Goal: Task Accomplishment & Management: Complete application form

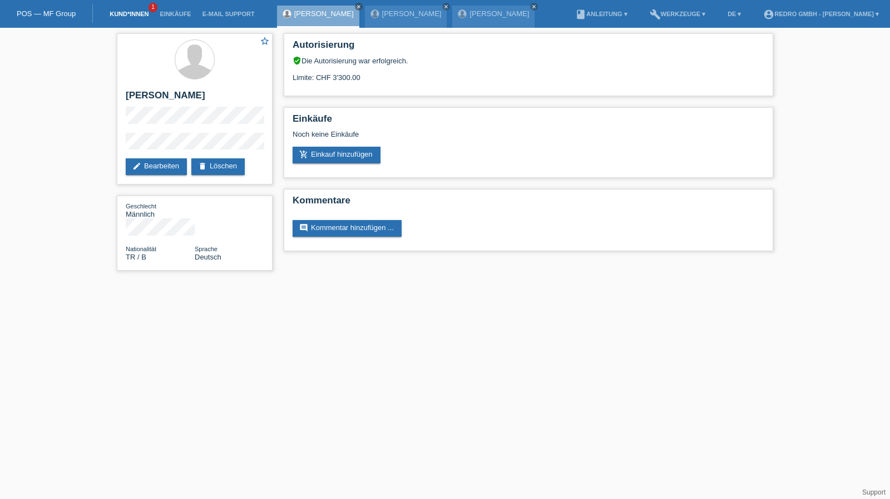
click at [128, 16] on link "Kund*innen" at bounding box center [129, 14] width 50 height 7
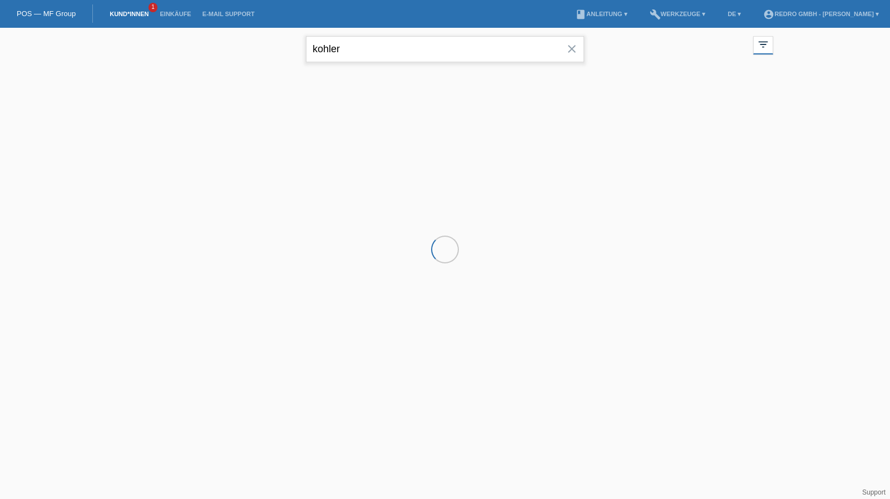
click at [403, 43] on input "kohler" at bounding box center [445, 49] width 278 height 26
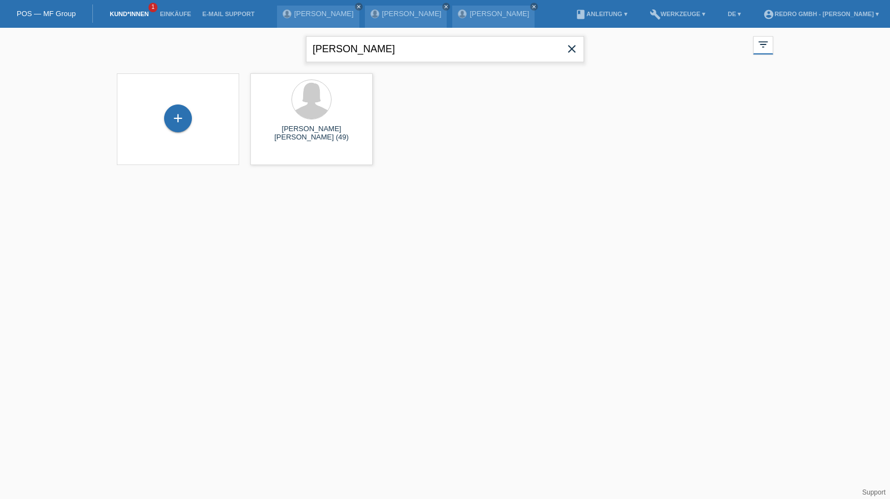
type input "[PERSON_NAME]"
click at [283, 158] on span "Anzeigen" at bounding box center [282, 155] width 30 height 8
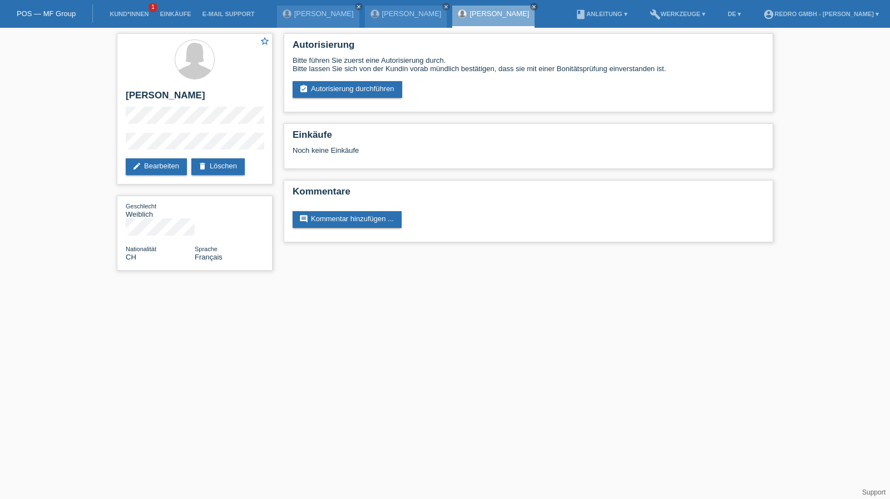
click at [77, 143] on div "star_border Anne-Marie Carly Seard-Botes edit Bearbeiten delete Löschen Geschle…" at bounding box center [445, 155] width 890 height 254
click at [194, 98] on h2 "[PERSON_NAME] [PERSON_NAME]" at bounding box center [195, 98] width 138 height 17
click at [194, 98] on h2 "[PERSON_NAME]" at bounding box center [195, 98] width 138 height 17
copy div "[PERSON_NAME]"
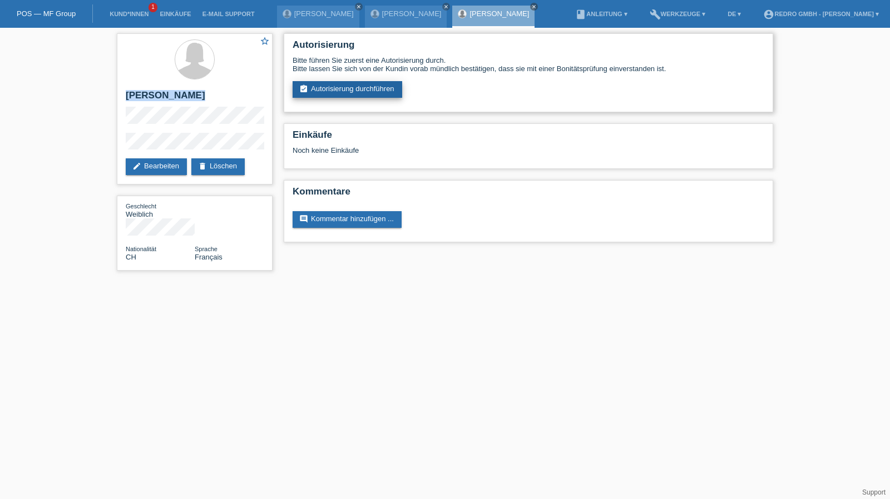
click at [352, 82] on link "assignment_turned_in Autorisierung durchführen" at bounding box center [348, 89] width 110 height 17
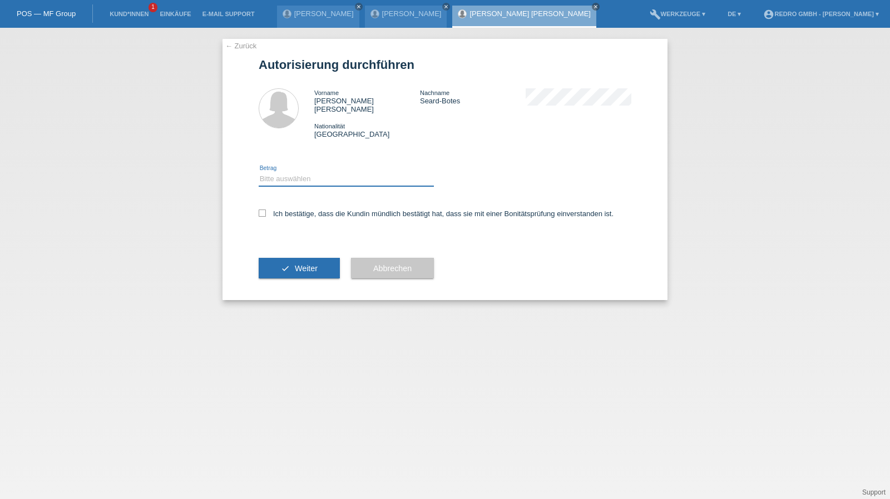
click at [293, 172] on select "Bitte auswählen CHF 1.00 - CHF 499.00 CHF 500.00 - CHF 1'999.00 CHF 2'000.00 - …" at bounding box center [346, 178] width 175 height 13
select select "1"
click at [259, 172] on select "Bitte auswählen CHF 1.00 - CHF 499.00 CHF 500.00 - CHF 1'999.00 CHF 2'000.00 - …" at bounding box center [346, 178] width 175 height 13
click at [291, 210] on label "Ich bestätige, dass die Kundin mündlich bestätigt hat, dass sie mit einer Bonit…" at bounding box center [436, 214] width 355 height 8
click at [266, 210] on input "Ich bestätige, dass die Kundin mündlich bestätigt hat, dass sie mit einer Bonit…" at bounding box center [262, 213] width 7 height 7
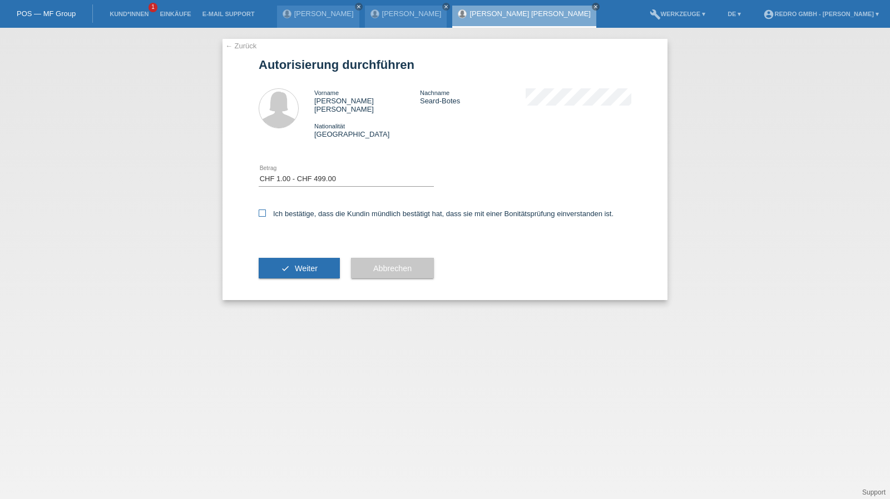
checkbox input "true"
click at [288, 271] on div "check Weiter" at bounding box center [299, 268] width 81 height 65
click at [289, 264] on button "check Weiter" at bounding box center [299, 268] width 81 height 21
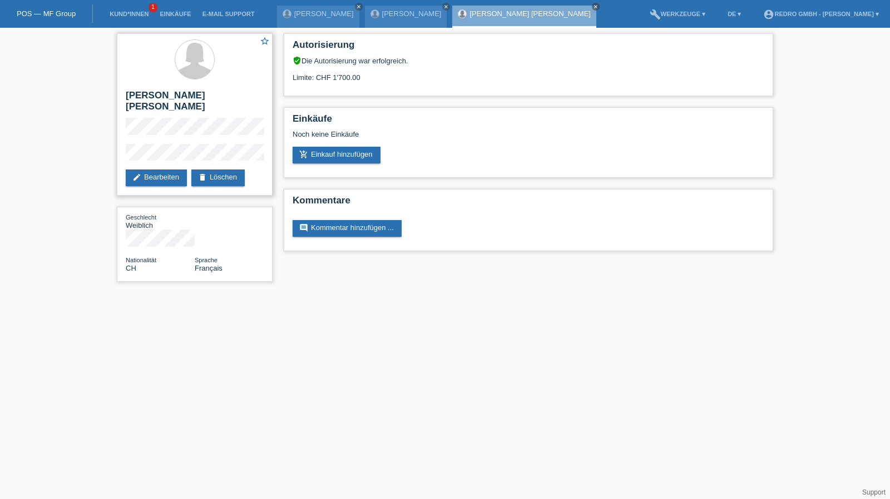
click at [197, 95] on h2 "Anne-Marie Carly Seard-Botes" at bounding box center [195, 104] width 138 height 28
copy div "Anne-Marie Carly Seard-Botes"
click at [186, 96] on h2 "Anne-Marie Carly Seard-Botes" at bounding box center [195, 104] width 138 height 28
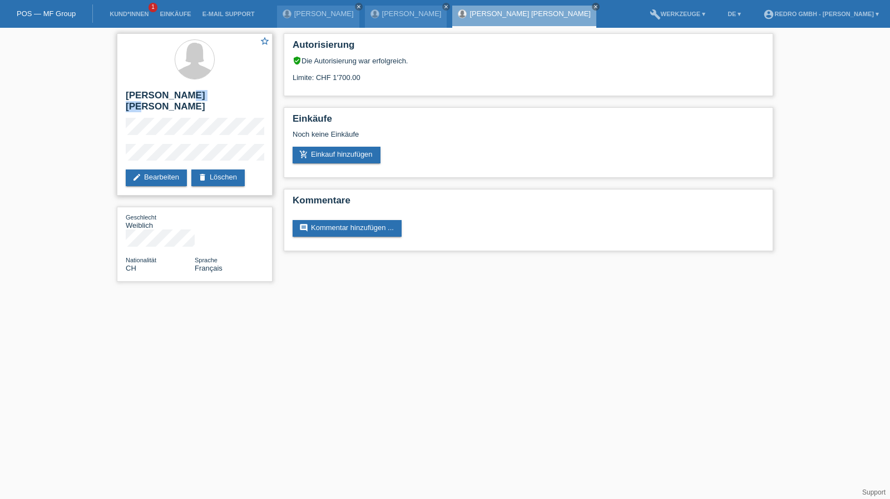
click at [186, 96] on h2 "Anne-Marie Carly Seard-Botes" at bounding box center [195, 104] width 138 height 28
click at [117, 146] on div "star_border Anne-Marie Carly Seard-Botes edit Bearbeiten delete Löschen" at bounding box center [195, 114] width 156 height 162
click at [139, 11] on link "Kund*innen" at bounding box center [129, 14] width 50 height 7
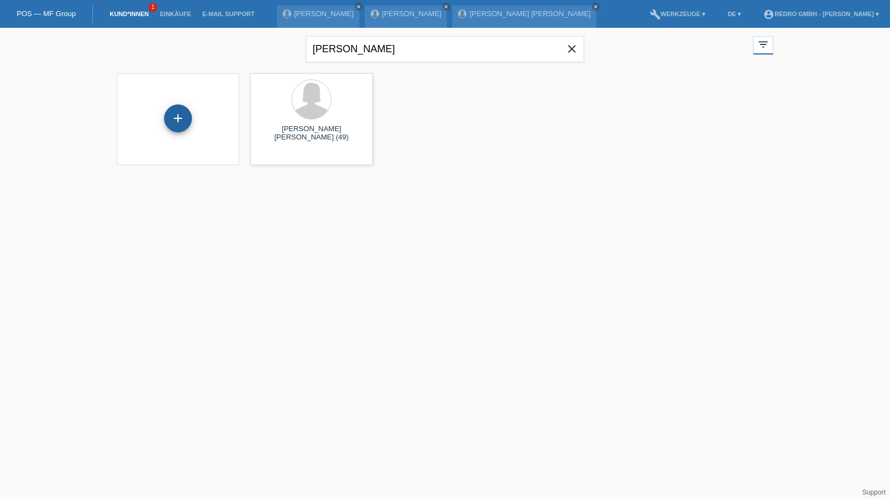
click at [172, 125] on div "+" at bounding box center [178, 118] width 27 height 19
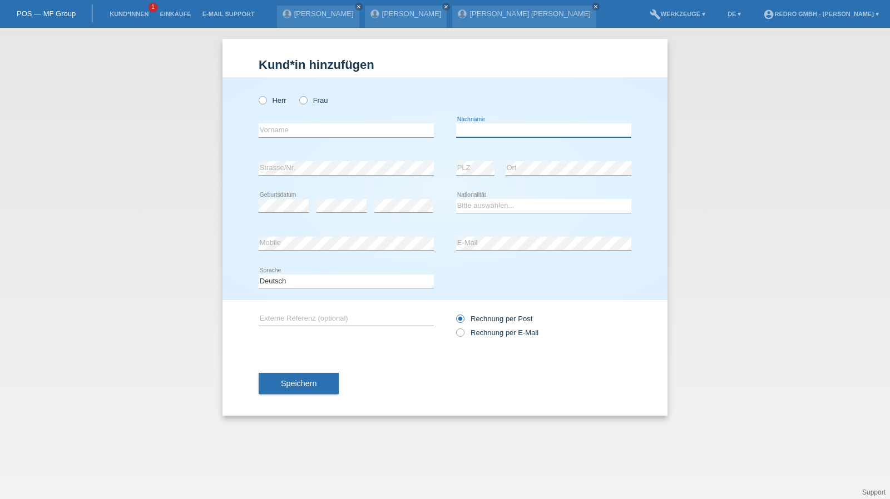
click at [517, 125] on input "text" at bounding box center [543, 130] width 175 height 14
type input "Lenaud"
click at [474, 206] on select "Bitte auswählen... Schweiz Deutschland Liechtenstein Österreich ------------ Af…" at bounding box center [543, 205] width 175 height 13
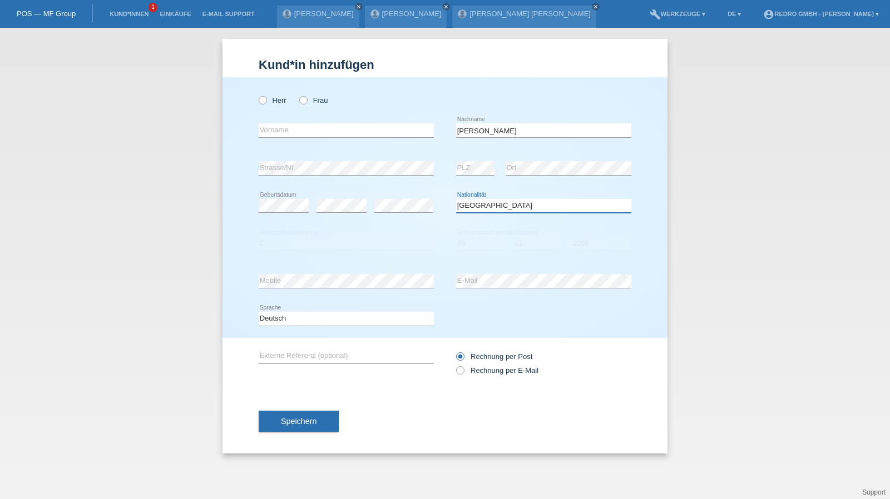
select select "GN"
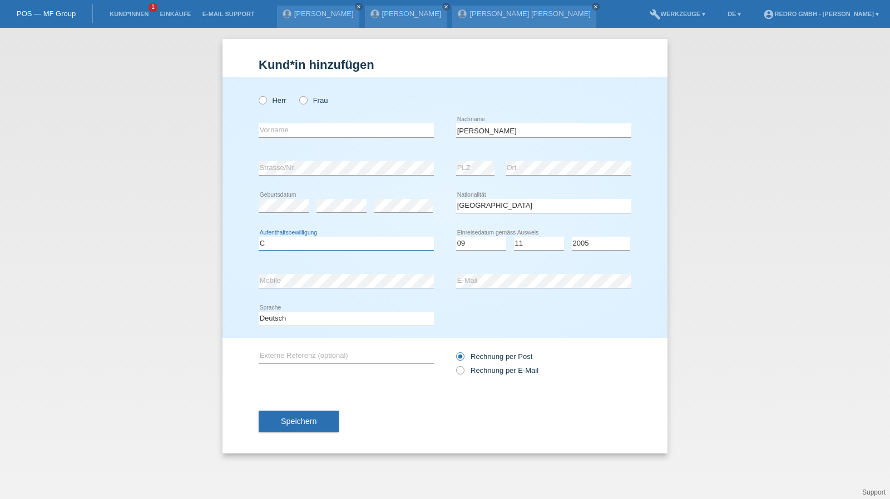
select select "C"
select select "09"
select select "11"
click at [299, 317] on select "Deutsch Français Italiano English" at bounding box center [346, 318] width 175 height 13
select select "fr"
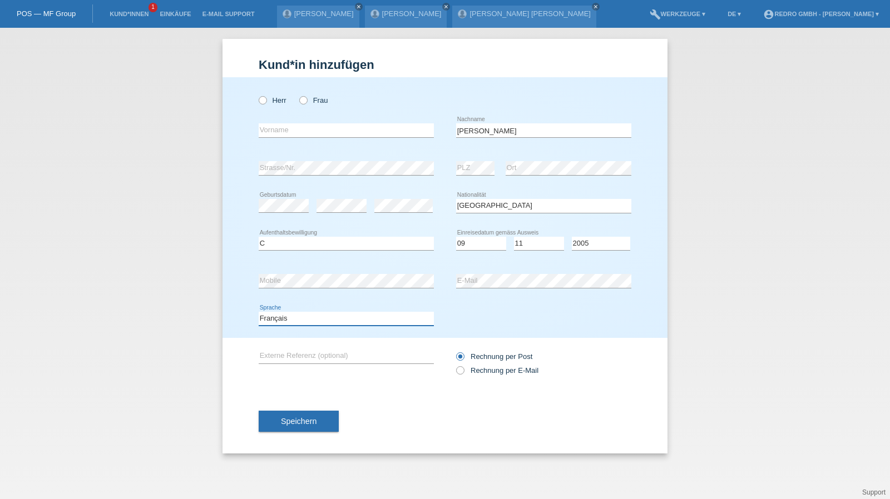
click at [259, 312] on select "Deutsch Français Italiano English" at bounding box center [346, 318] width 175 height 13
click at [286, 414] on button "Speichern" at bounding box center [299, 421] width 80 height 21
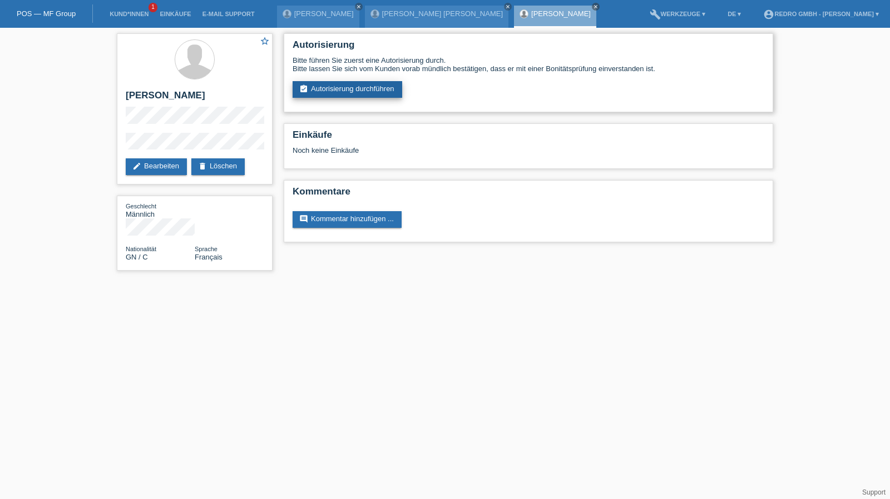
click at [359, 86] on link "assignment_turned_in Autorisierung durchführen" at bounding box center [348, 89] width 110 height 17
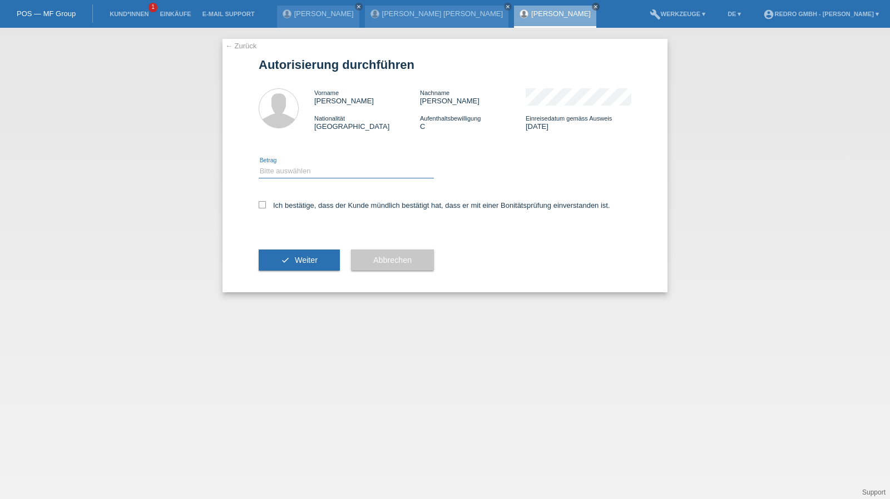
click at [309, 172] on select "Bitte auswählen CHF 1.00 - CHF 499.00 CHF 500.00 - CHF 1'999.00 CHF 2'000.00 - …" at bounding box center [346, 171] width 175 height 13
select select "1"
click at [259, 165] on select "Bitte auswählen CHF 1.00 - CHF 499.00 CHF 500.00 - CHF 1'999.00 CHF 2'000.00 - …" at bounding box center [346, 171] width 175 height 13
click at [283, 207] on label "Ich bestätige, dass der Kunde mündlich bestätigt hat, dass er mit einer Bonität…" at bounding box center [435, 205] width 352 height 8
click at [266, 207] on input "Ich bestätige, dass der Kunde mündlich bestätigt hat, dass er mit einer Bonität…" at bounding box center [262, 204] width 7 height 7
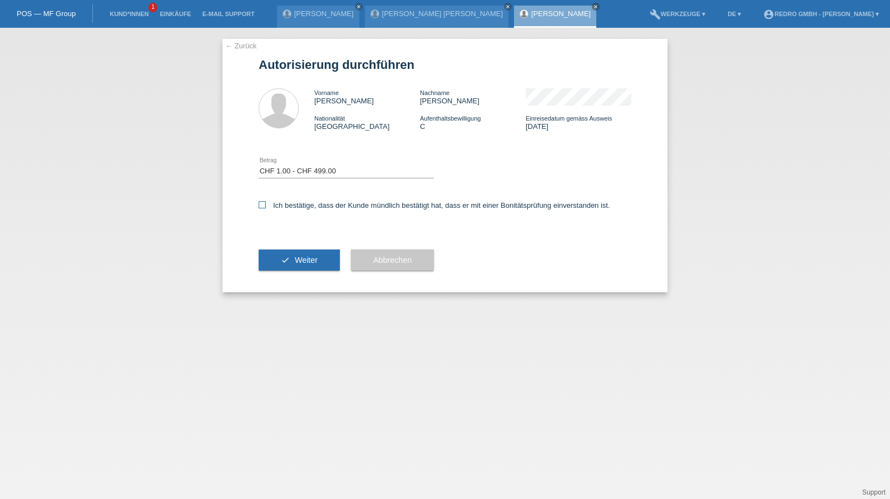
checkbox input "true"
click at [274, 250] on div "check Weiter" at bounding box center [299, 260] width 81 height 65
click at [265, 260] on button "check Weiter" at bounding box center [299, 260] width 81 height 21
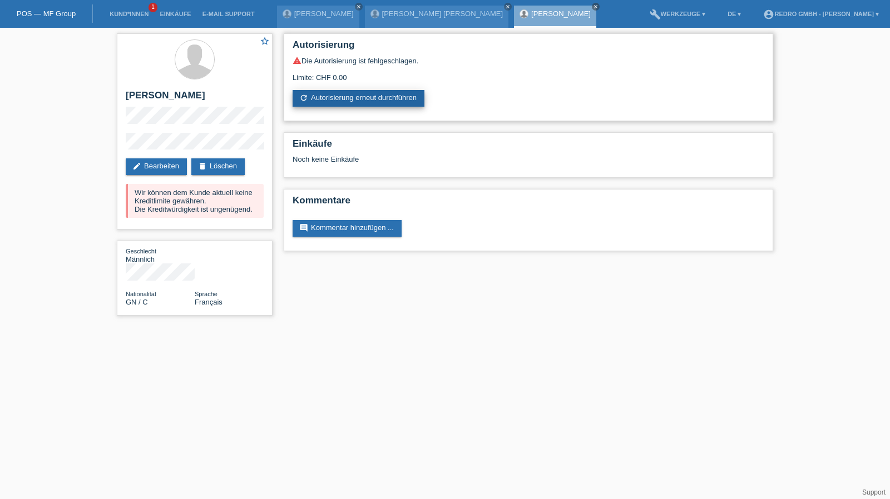
click at [323, 97] on link "refresh Autorisierung erneut durchführen" at bounding box center [359, 98] width 132 height 17
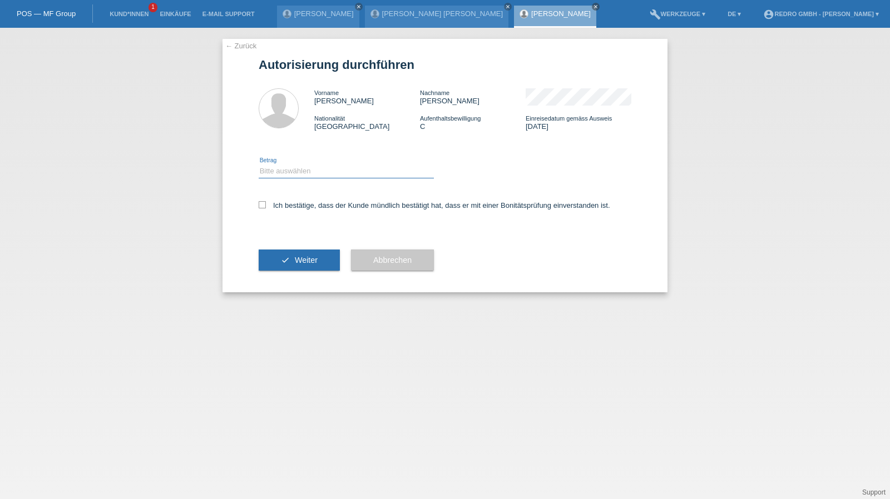
click at [285, 171] on select "Bitte auswählen CHF 1.00 - CHF 499.00 CHF 500.00 - CHF 1'999.00 CHF 2'000.00 - …" at bounding box center [346, 171] width 175 height 13
select select "1"
click at [259, 165] on select "Bitte auswählen CHF 1.00 - CHF 499.00 CHF 500.00 - CHF 1'999.00 CHF 2'000.00 - …" at bounding box center [346, 171] width 175 height 13
click at [278, 207] on label "Ich bestätige, dass der Kunde mündlich bestätigt hat, dass er mit einer Bonität…" at bounding box center [435, 205] width 352 height 8
click at [266, 207] on input "Ich bestätige, dass der Kunde mündlich bestätigt hat, dass er mit einer Bonität…" at bounding box center [262, 204] width 7 height 7
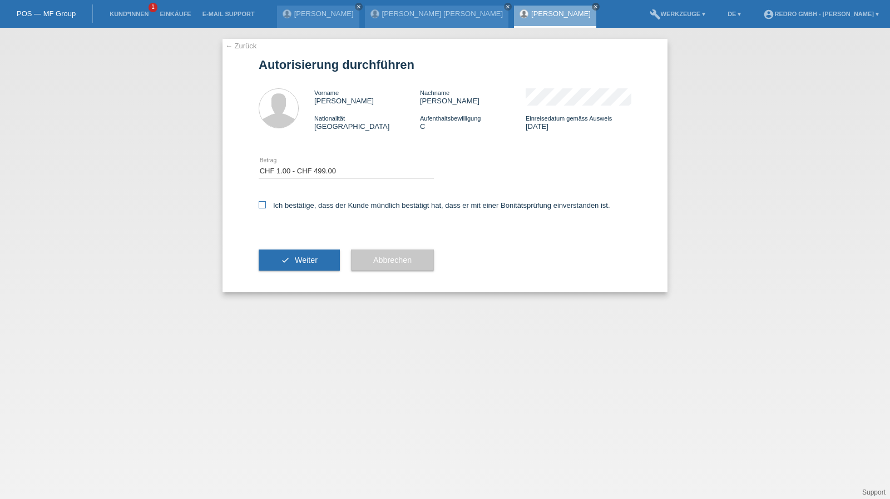
checkbox input "true"
click at [276, 254] on button "check Weiter" at bounding box center [299, 260] width 81 height 21
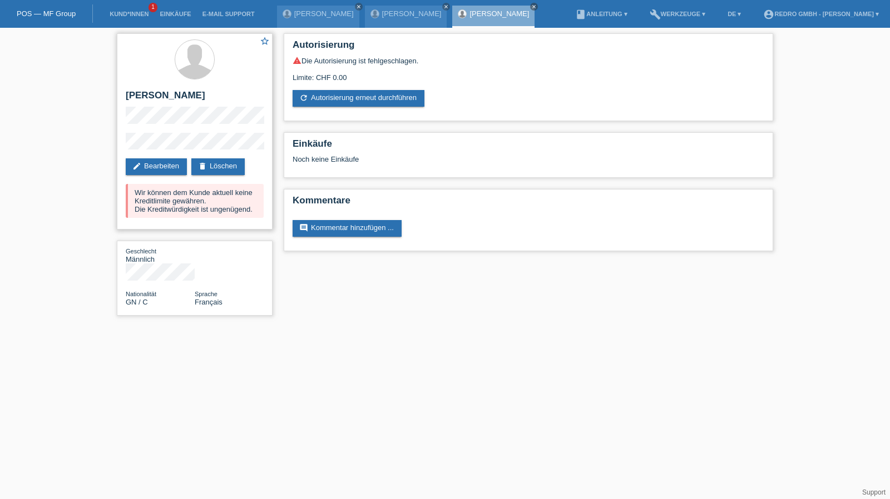
click at [170, 95] on h2 "[PERSON_NAME]" at bounding box center [195, 98] width 138 height 17
copy div "[PERSON_NAME]"
click at [125, 150] on div "star_border [PERSON_NAME] edit Bearbeiten delete Löschen Wir können dem Kunde a…" at bounding box center [195, 131] width 156 height 196
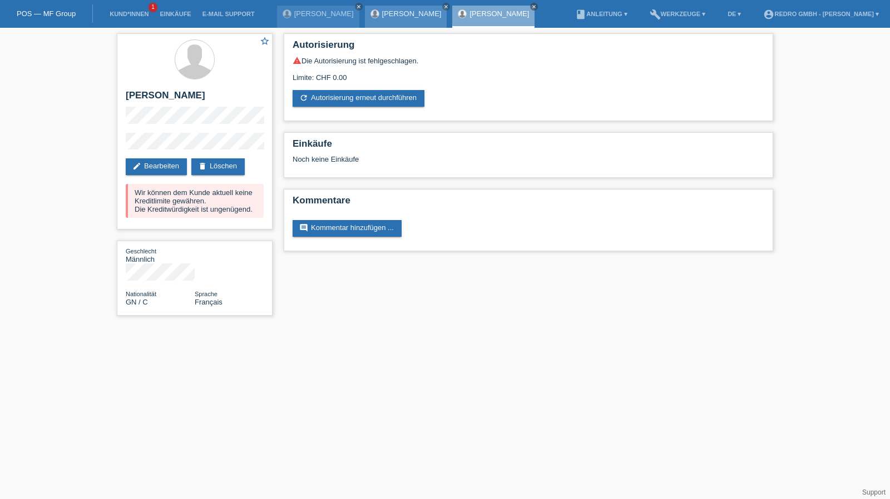
click at [408, 15] on link "[PERSON_NAME]" at bounding box center [412, 13] width 60 height 8
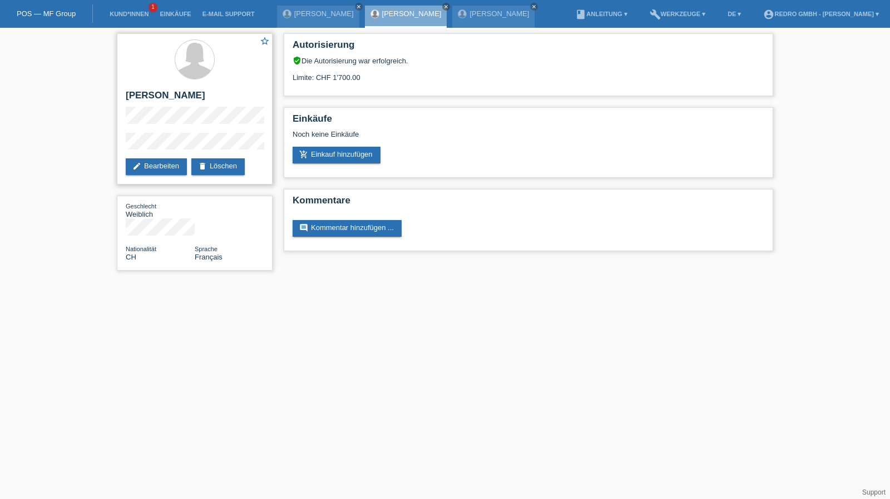
click at [187, 100] on h2 "[PERSON_NAME]" at bounding box center [195, 98] width 138 height 17
copy div "[PERSON_NAME]"
click at [96, 147] on div "star_border [PERSON_NAME] edit Bearbeiten delete Löschen Geschlecht Weiblich Na…" at bounding box center [445, 155] width 890 height 254
